Goal: Task Accomplishment & Management: Manage account settings

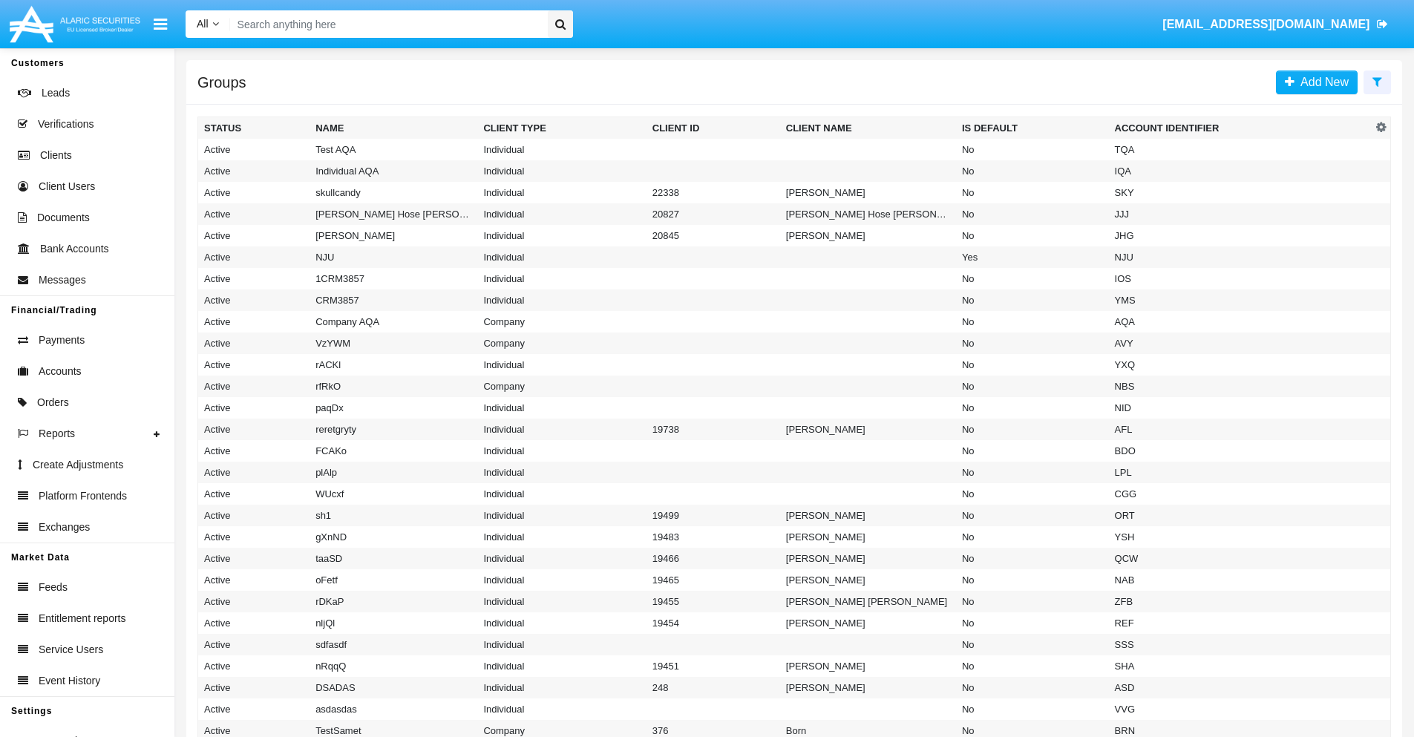
click at [1377, 81] on icon at bounding box center [1378, 82] width 10 height 12
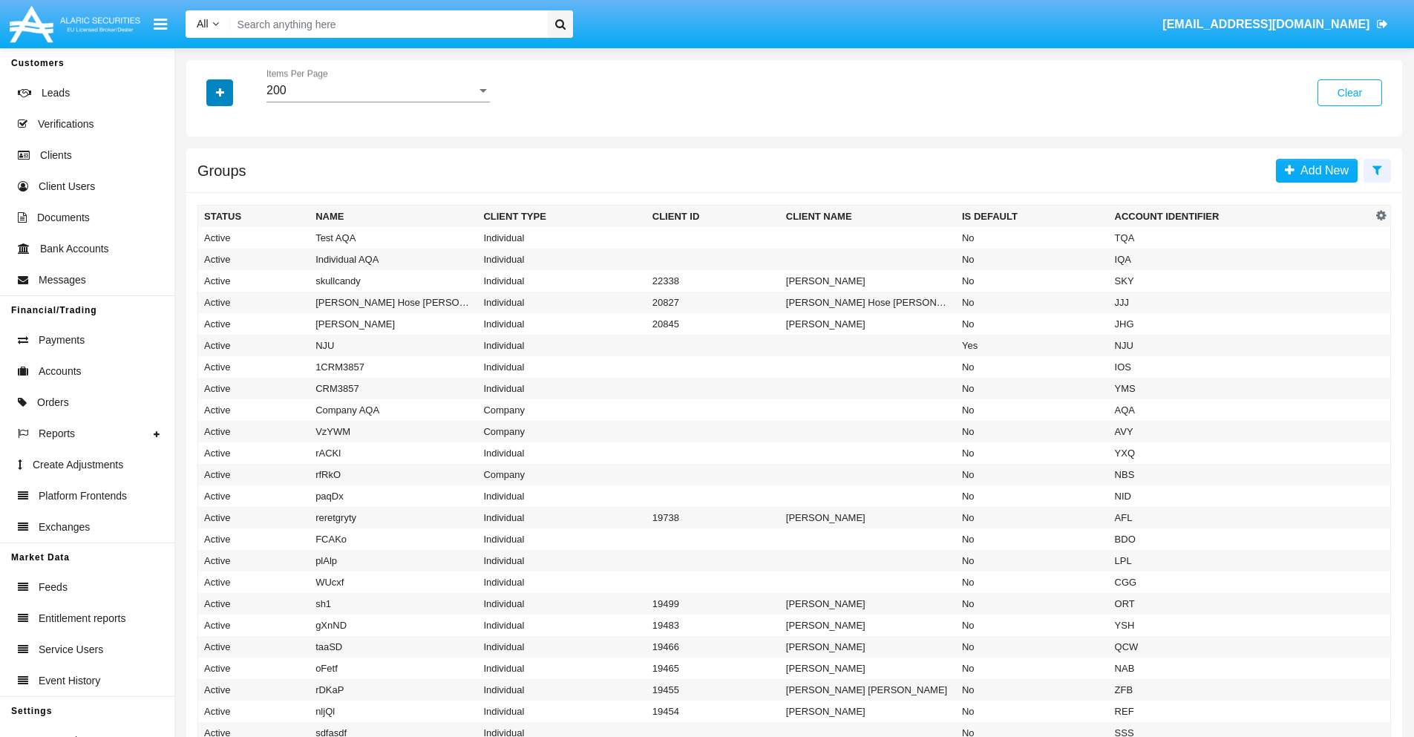
click at [220, 92] on icon "button" at bounding box center [220, 93] width 8 height 10
click at [261, 252] on span "Account Identifier" at bounding box center [262, 253] width 92 height 18
click at [204, 258] on input "Account Identifier" at bounding box center [203, 258] width 1 height 1
checkbox input "true"
click at [220, 92] on icon "button" at bounding box center [220, 93] width 8 height 10
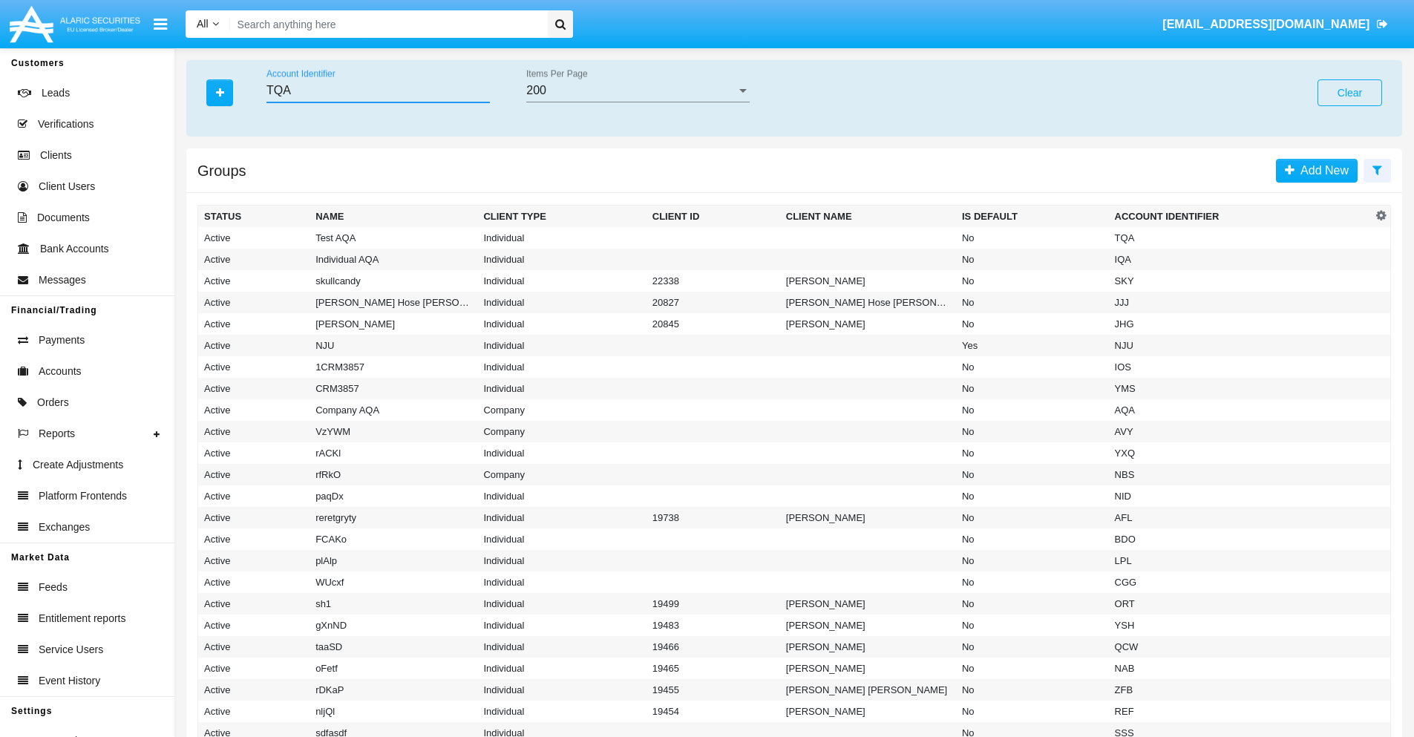
click at [378, 91] on input "TQA" at bounding box center [378, 90] width 223 height 13
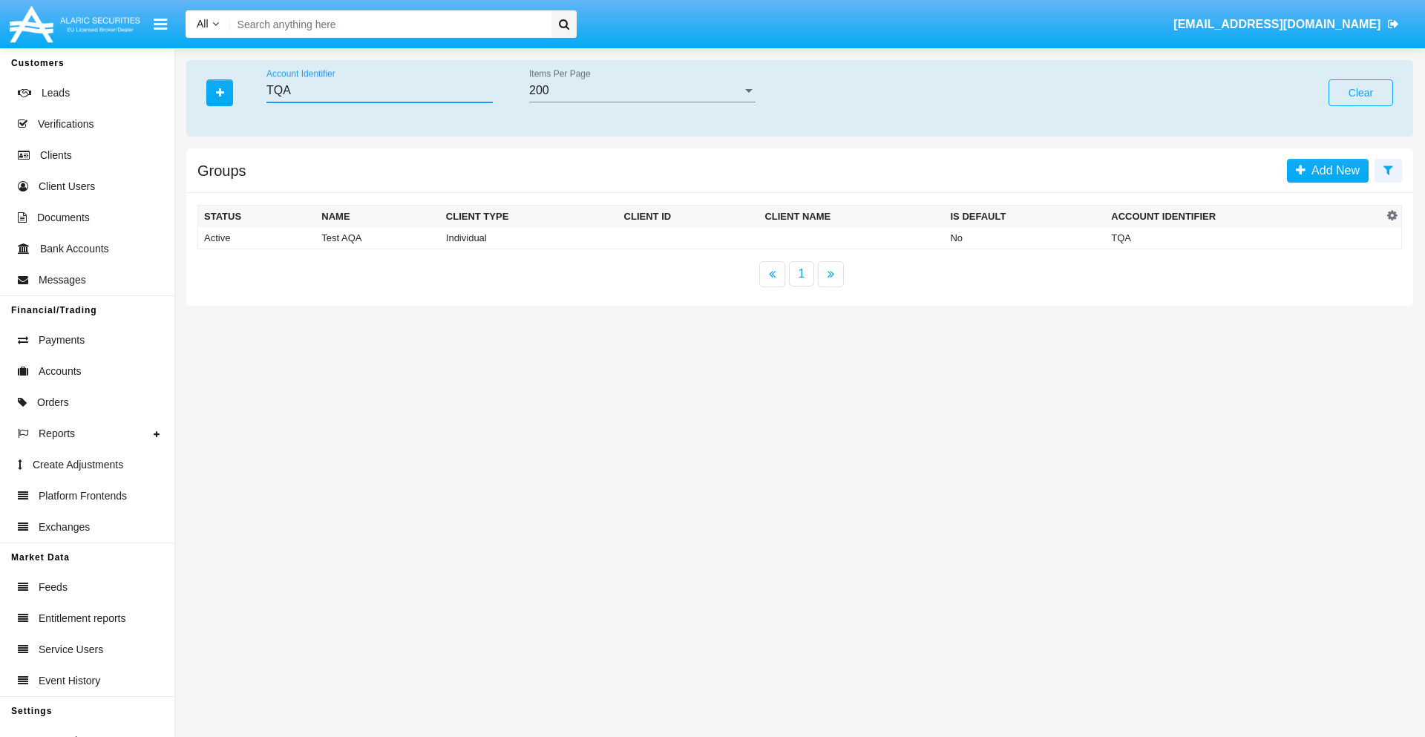
type input "TQA"
click at [1244, 238] on td "TQA" at bounding box center [1244, 238] width 278 height 22
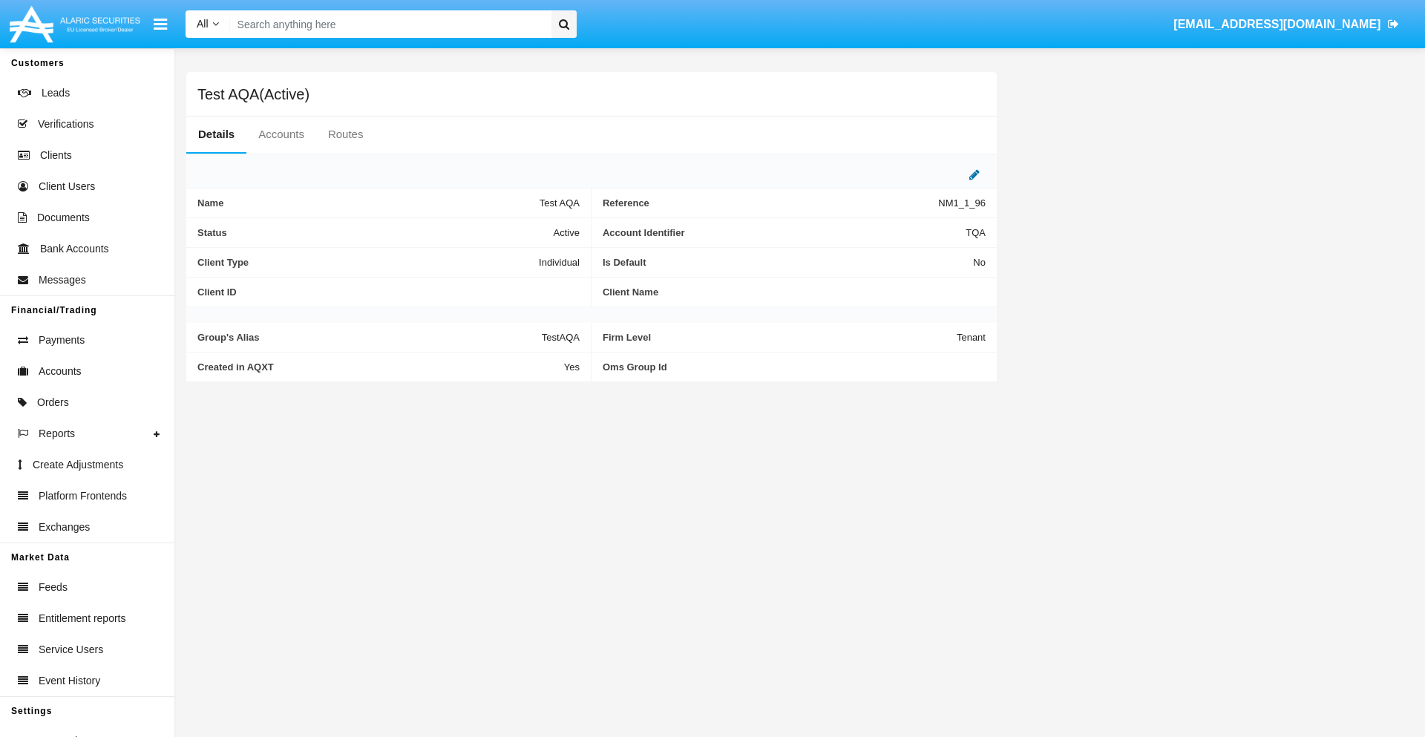
click at [975, 174] on icon at bounding box center [975, 175] width 10 height 12
click at [512, 229] on div "Active" at bounding box center [506, 229] width 120 height 13
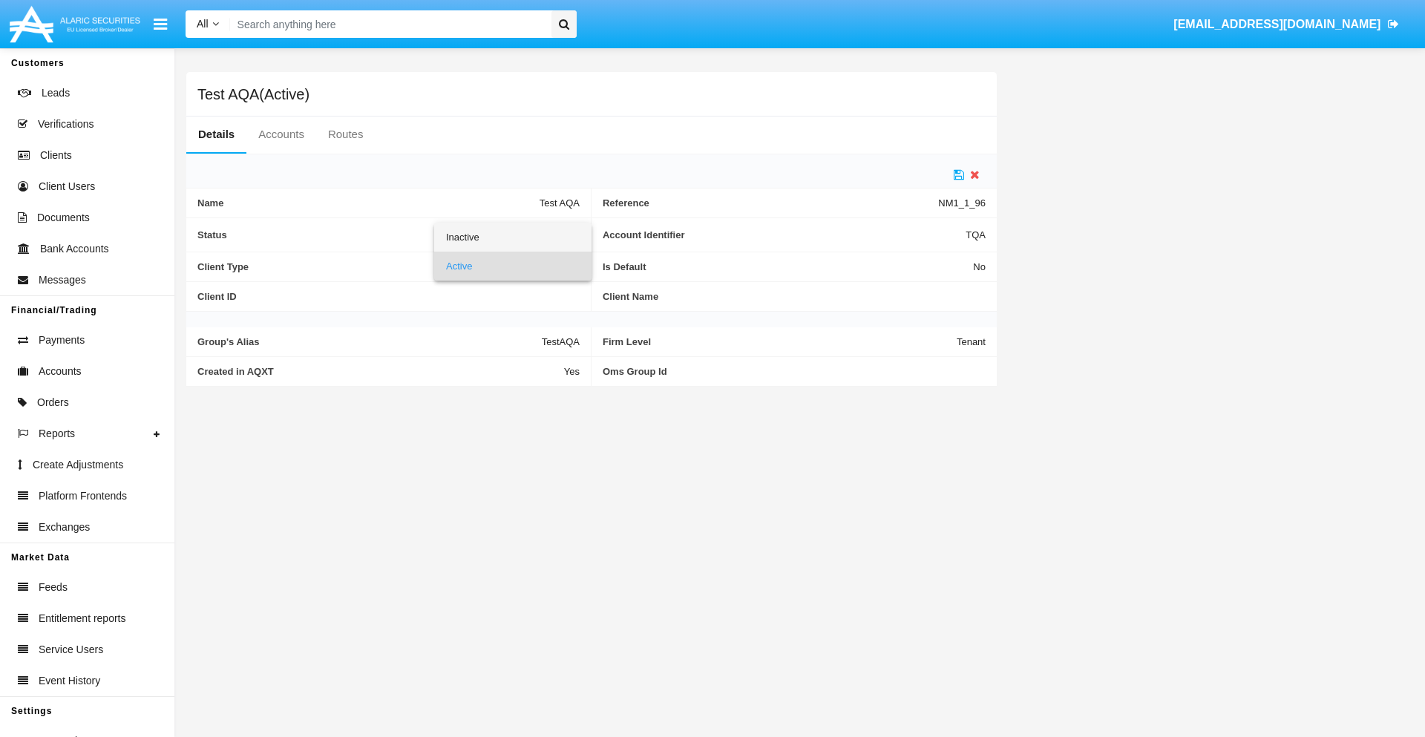
click at [512, 237] on span "Inactive" at bounding box center [513, 237] width 134 height 29
click at [959, 174] on icon at bounding box center [959, 175] width 10 height 12
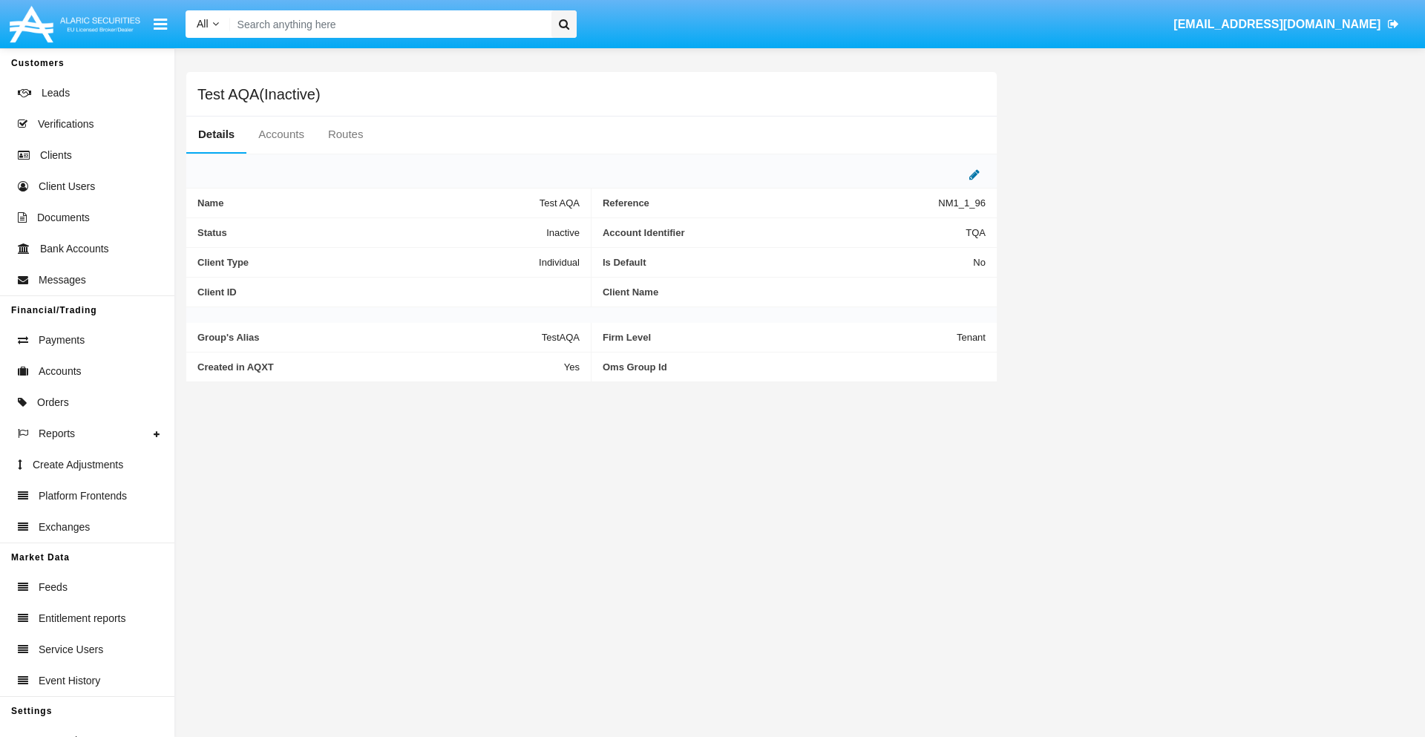
click at [975, 174] on icon at bounding box center [975, 175] width 10 height 12
click at [512, 229] on div "Inactive" at bounding box center [506, 229] width 120 height 13
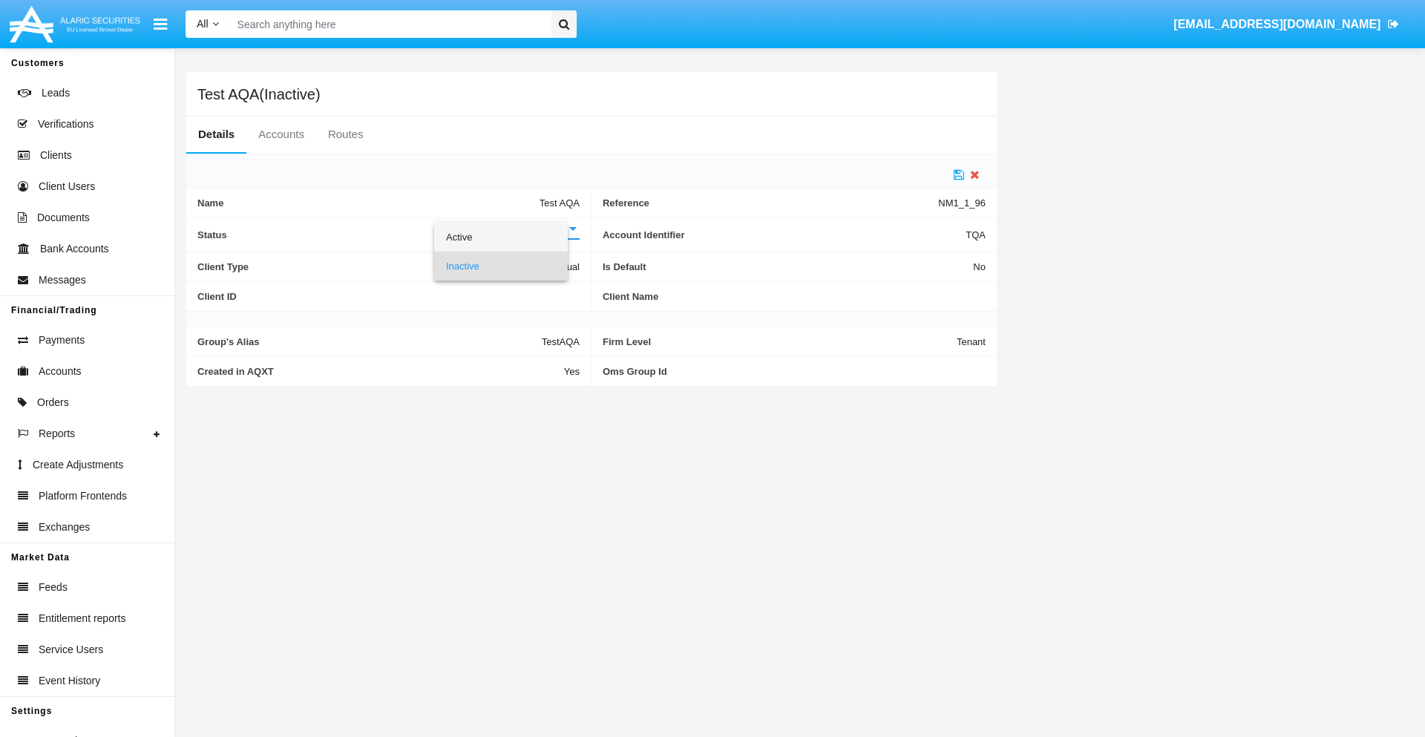
click at [512, 237] on span "Active" at bounding box center [501, 237] width 110 height 29
click at [959, 174] on icon at bounding box center [959, 175] width 10 height 12
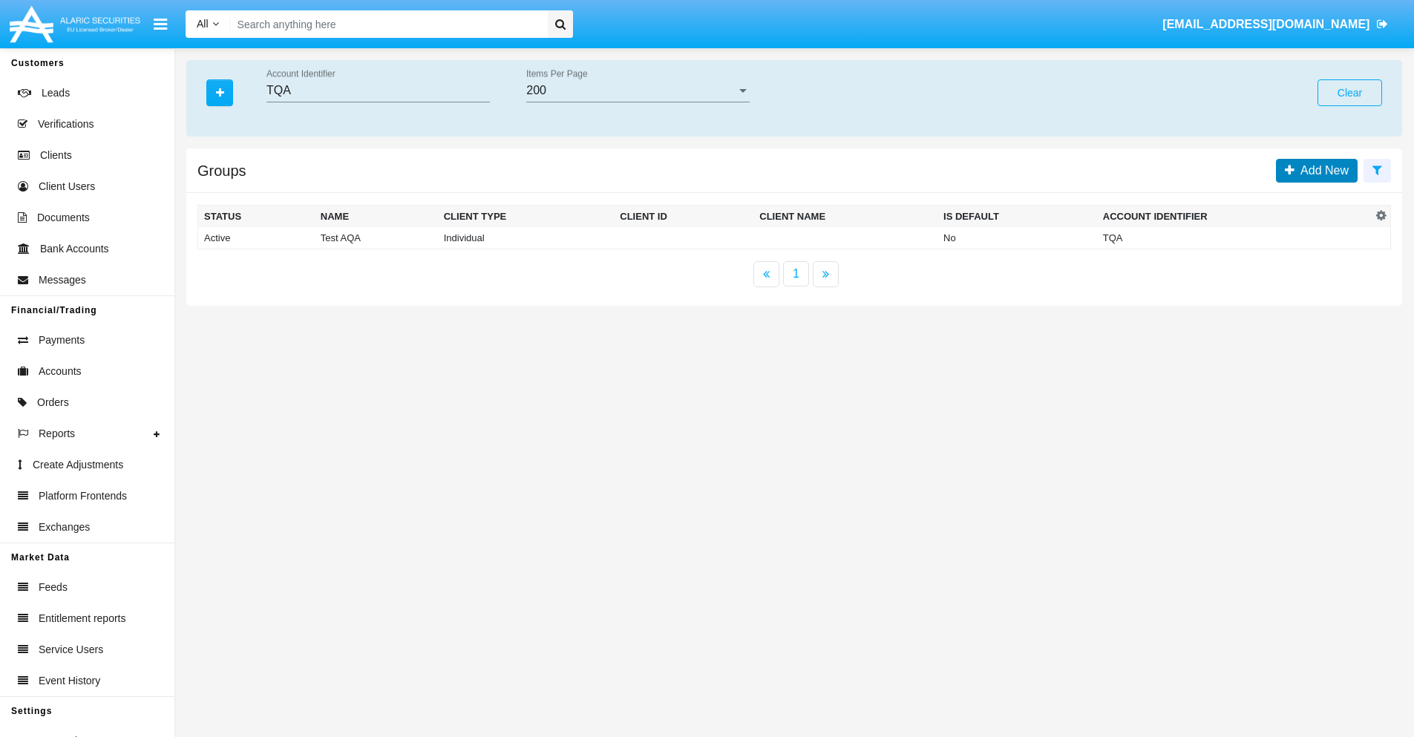
click at [1333, 170] on span "Add New" at bounding box center [1322, 170] width 54 height 13
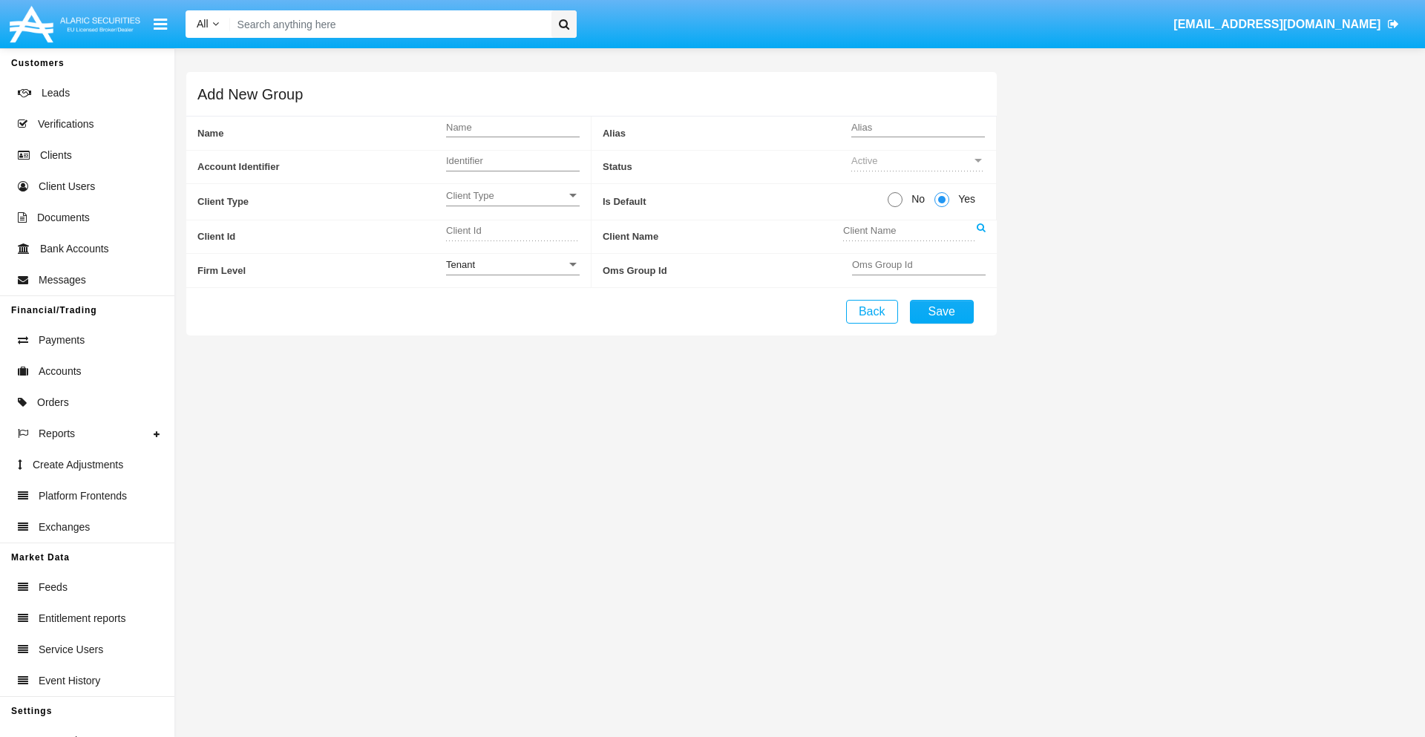
click at [512, 195] on span "Client Type" at bounding box center [506, 195] width 120 height 13
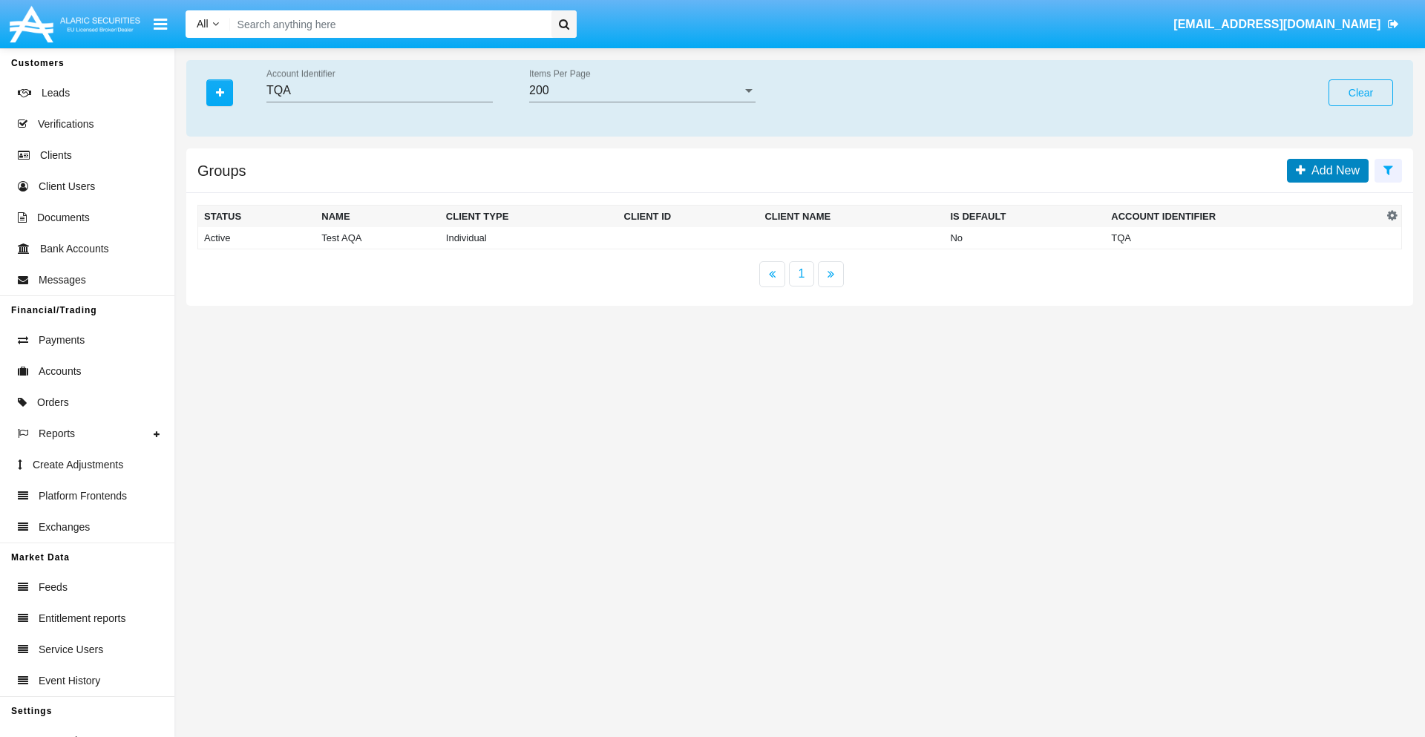
click at [1333, 170] on span "Add New" at bounding box center [1333, 170] width 54 height 13
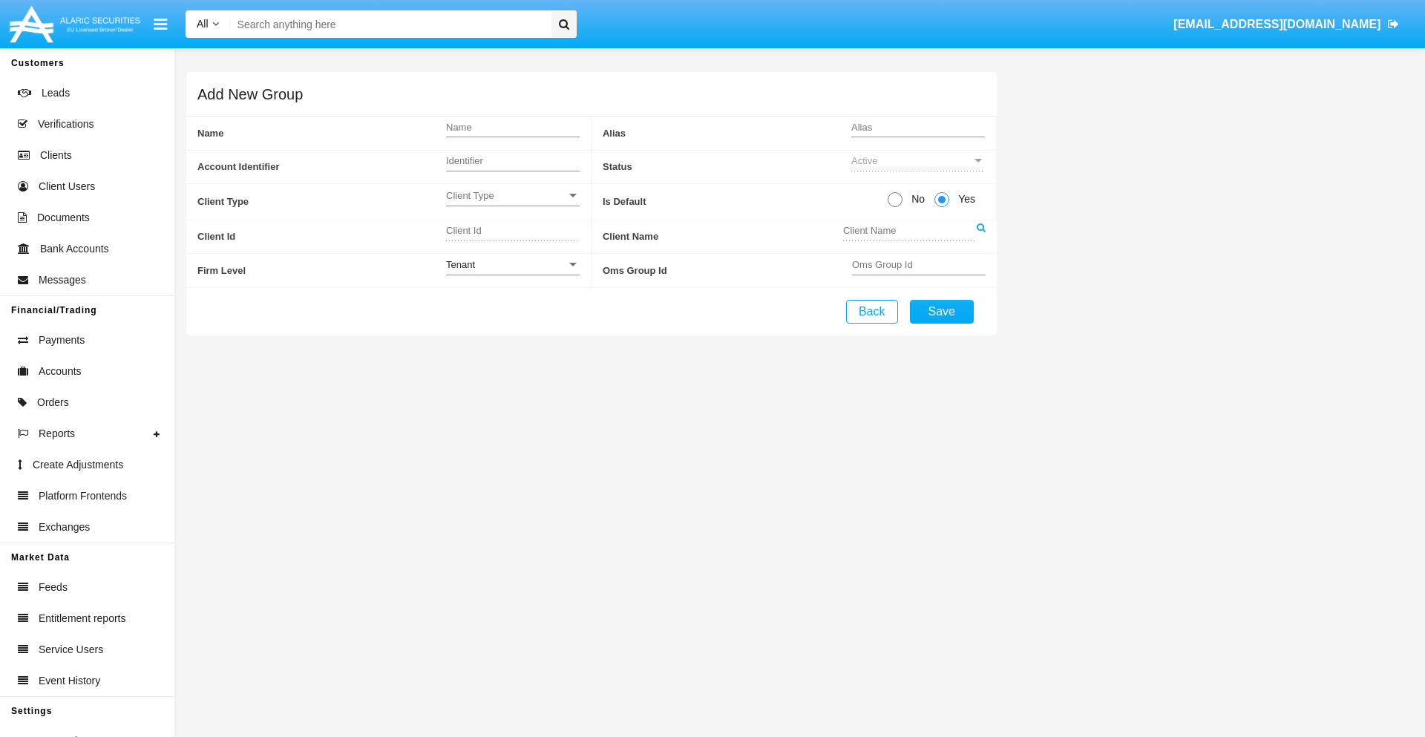
click at [915, 199] on span "No" at bounding box center [916, 200] width 26 height 16
click at [895, 207] on input "No" at bounding box center [895, 207] width 1 height 1
radio input "true"
click at [512, 264] on div "Tenant" at bounding box center [506, 264] width 120 height 13
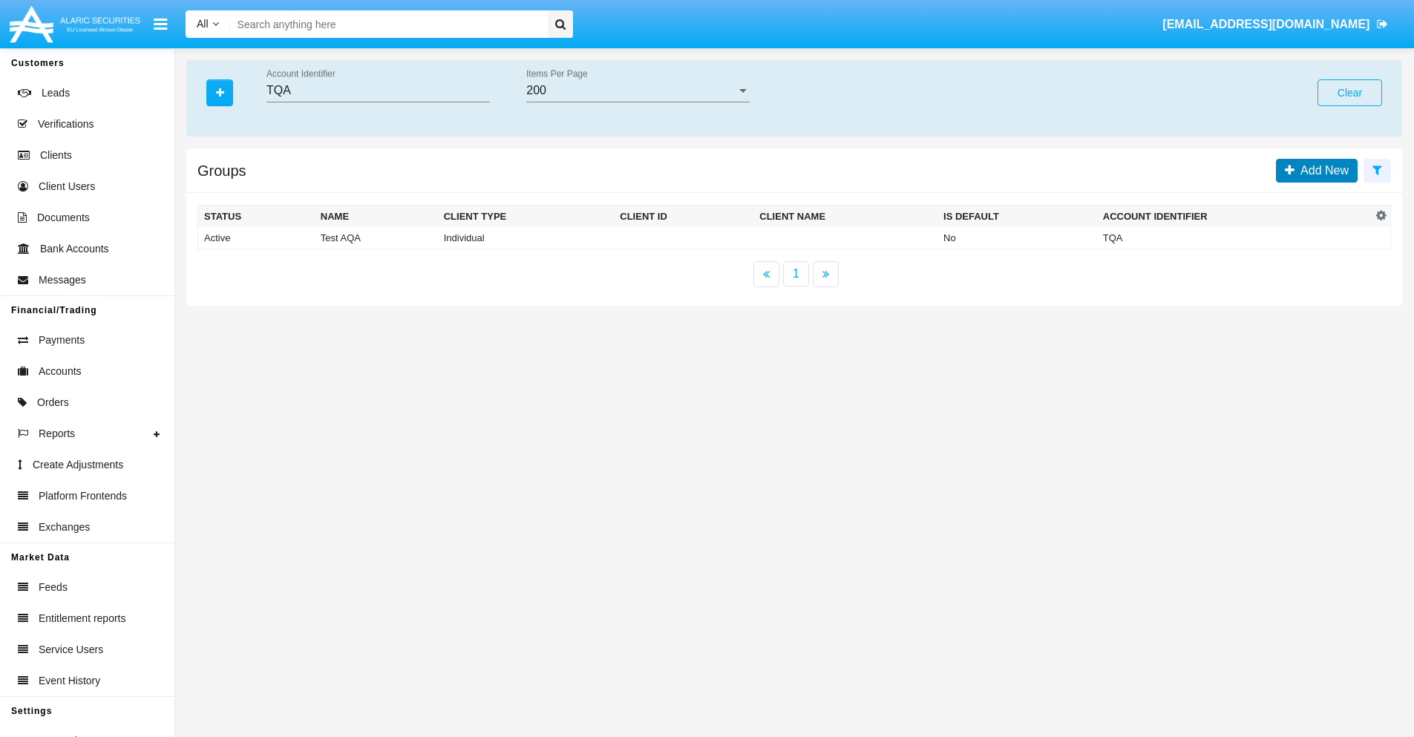
click at [1321, 170] on span "Add New" at bounding box center [1322, 170] width 54 height 13
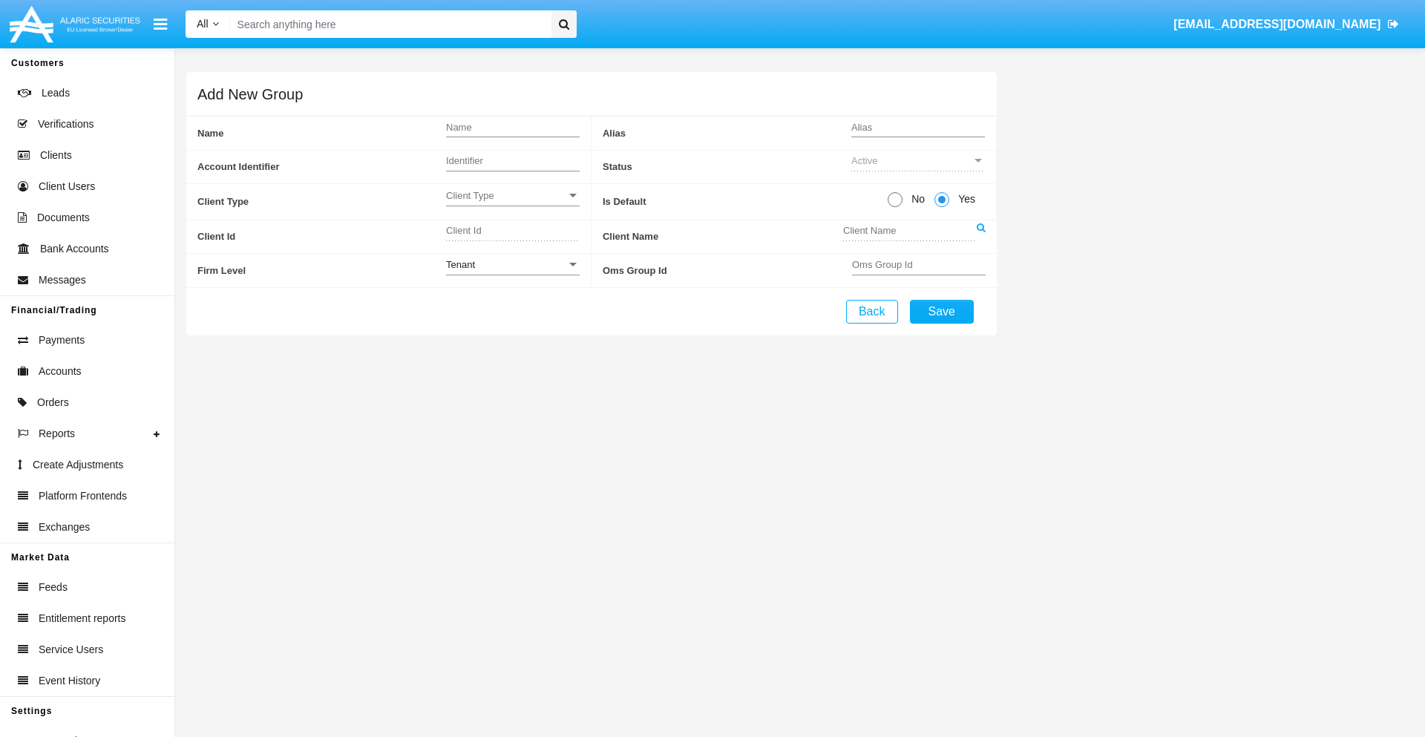
click at [915, 199] on span "No" at bounding box center [916, 200] width 26 height 16
click at [895, 207] on input "No" at bounding box center [895, 207] width 1 height 1
radio input "true"
click at [512, 195] on span "Client Type" at bounding box center [506, 195] width 120 height 13
click at [512, 203] on span "Individual" at bounding box center [501, 203] width 110 height 29
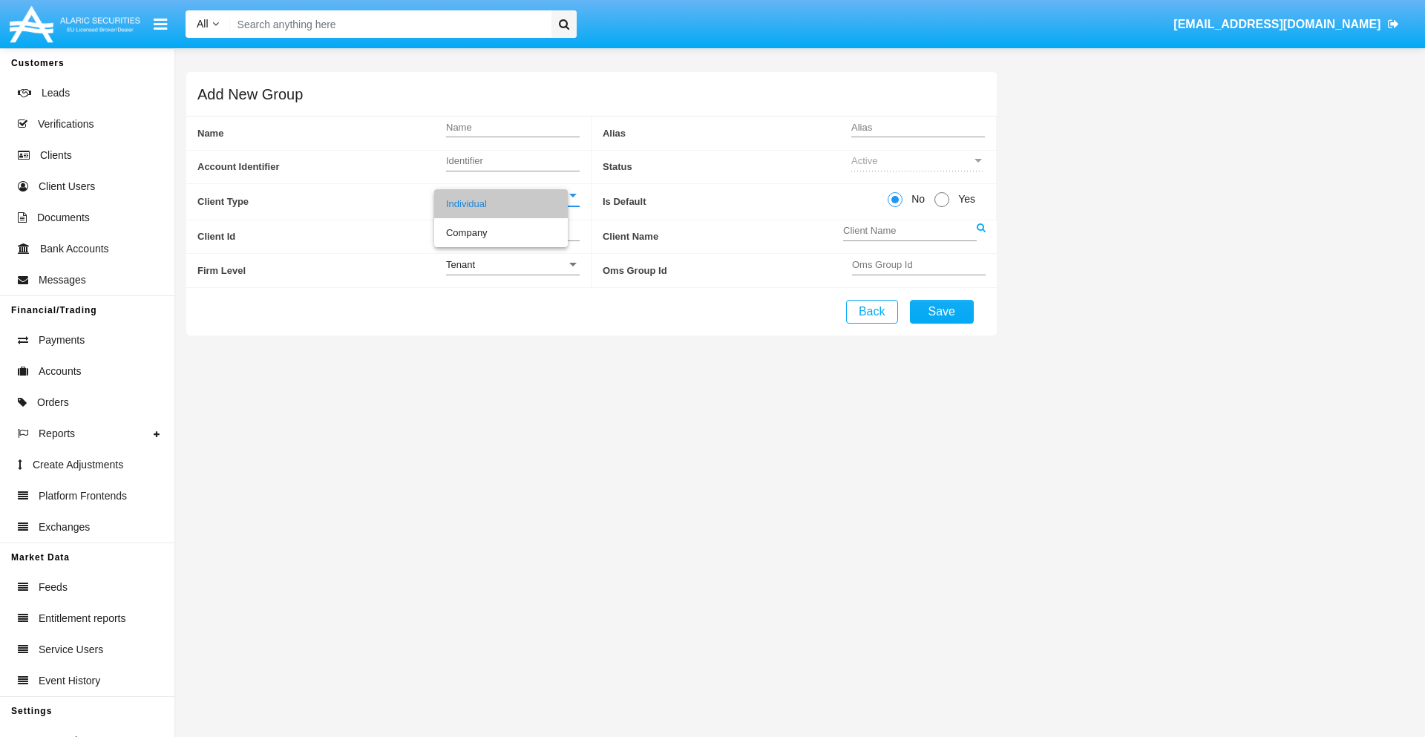
click at [981, 236] on link at bounding box center [981, 236] width 9 height 33
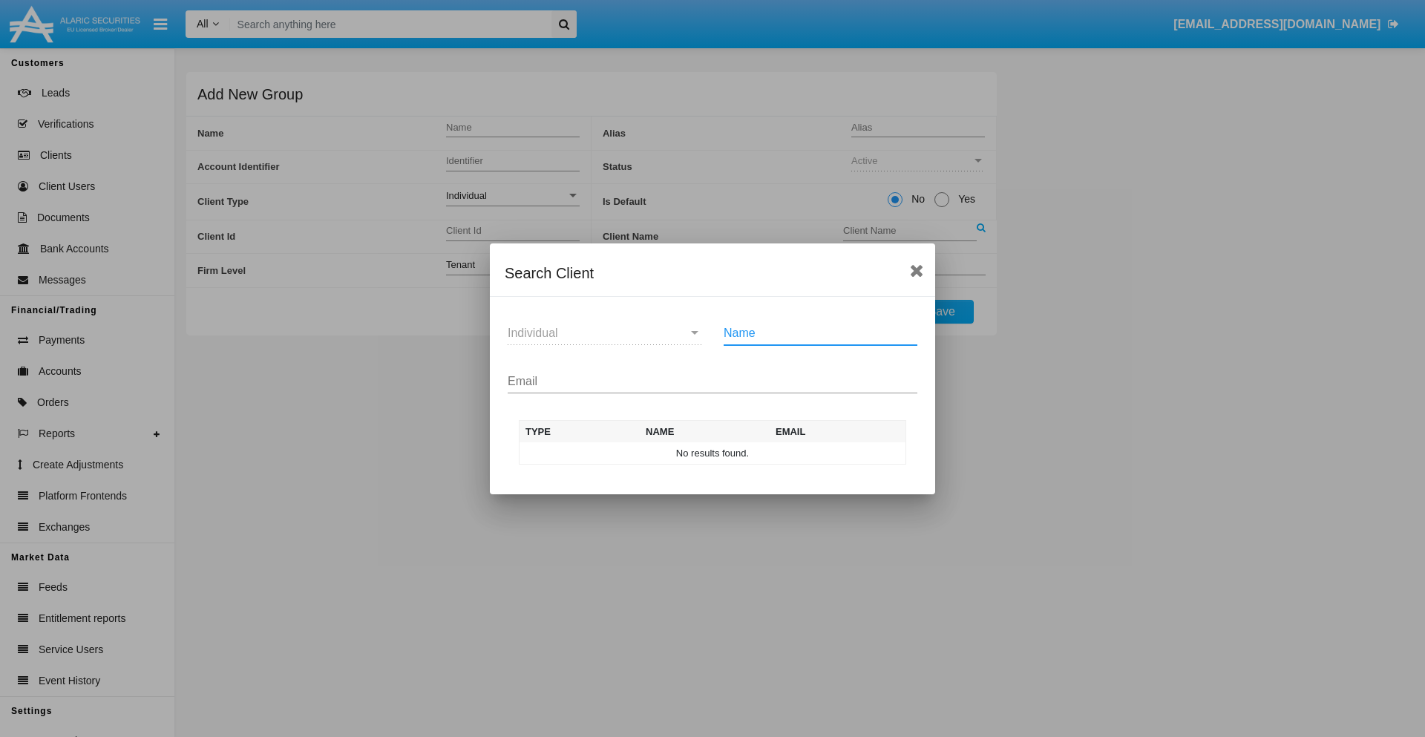
click at [713, 381] on input "Email" at bounding box center [713, 381] width 410 height 13
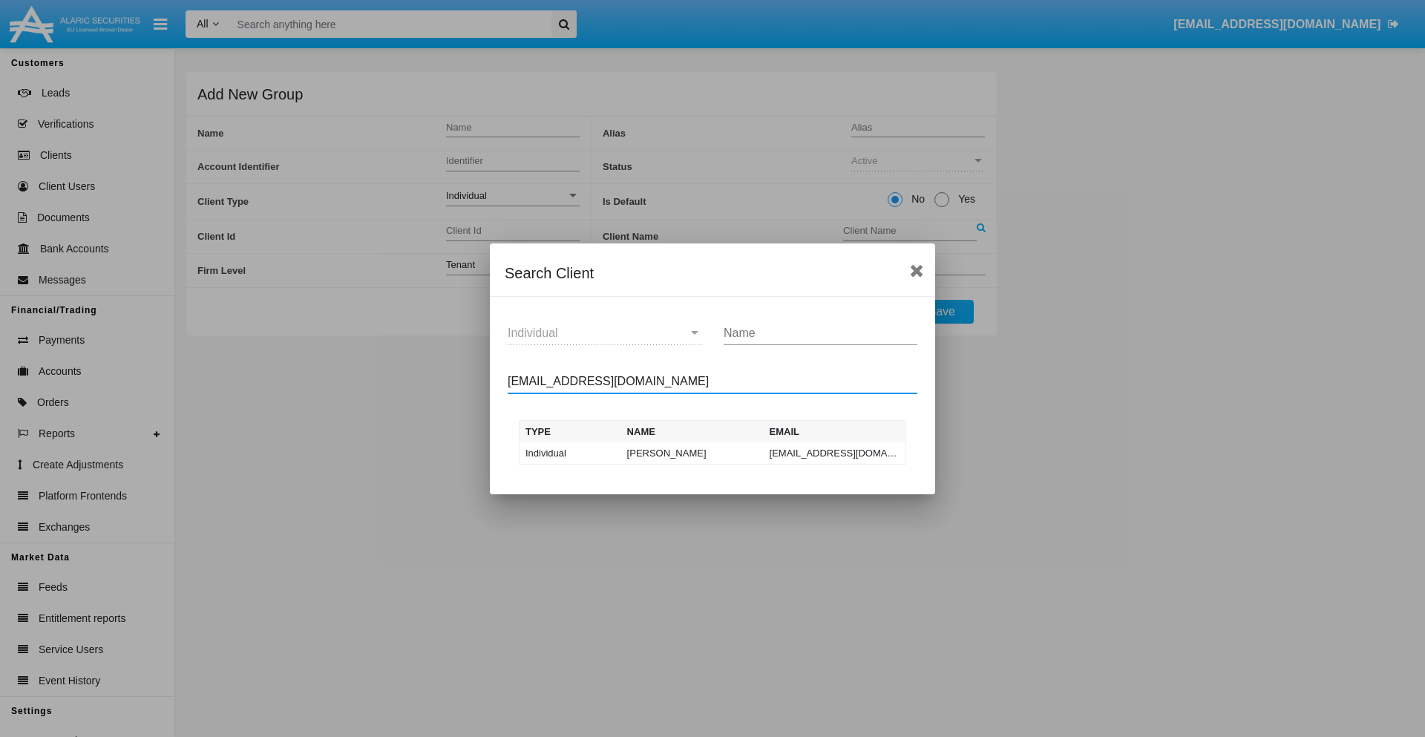
type input "test-user-owl@aqa.com"
